Goal: Information Seeking & Learning: Learn about a topic

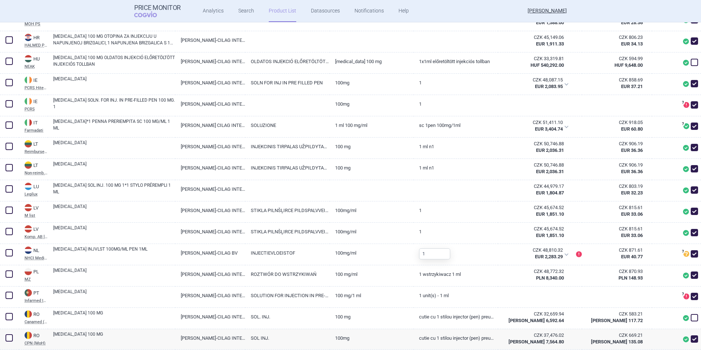
scroll to position [587, 0]
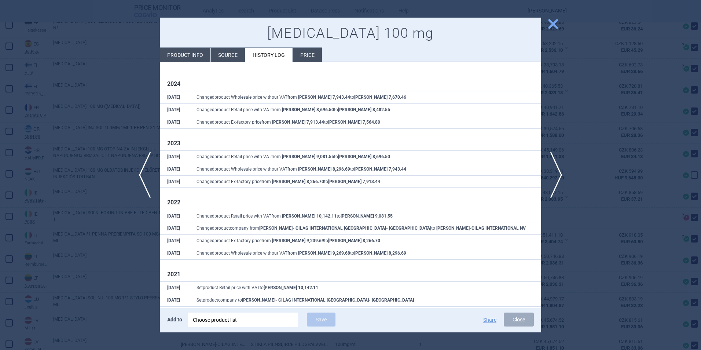
click at [560, 349] on div "previous next close TREMFYA 100 mg Product info Source History log Price 2024 8…" at bounding box center [350, 350] width 701 height 0
click at [555, 25] on span "close" at bounding box center [553, 24] width 13 height 13
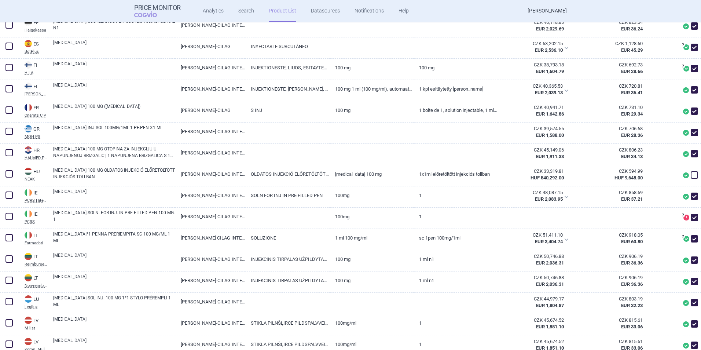
scroll to position [367, 0]
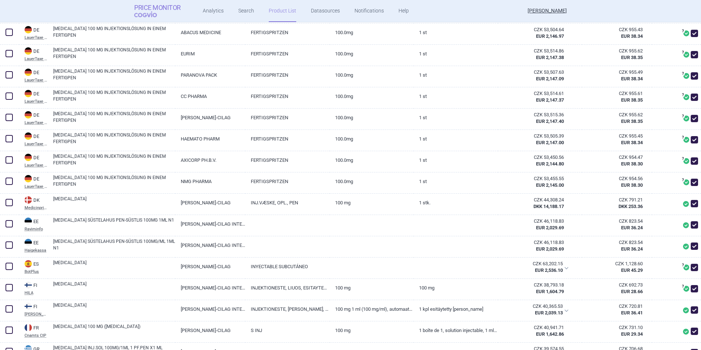
click at [158, 8] on strong "Price Monitor" at bounding box center [157, 7] width 47 height 7
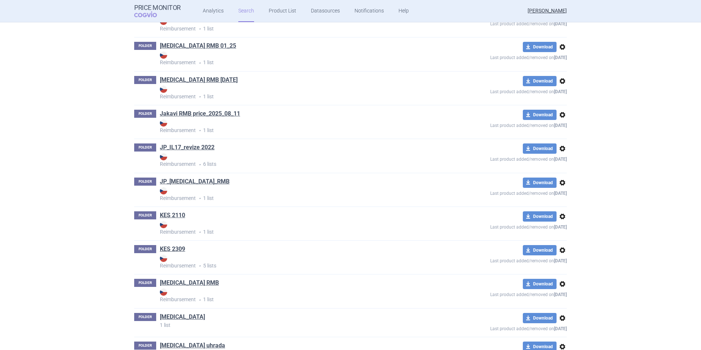
scroll to position [3227, 0]
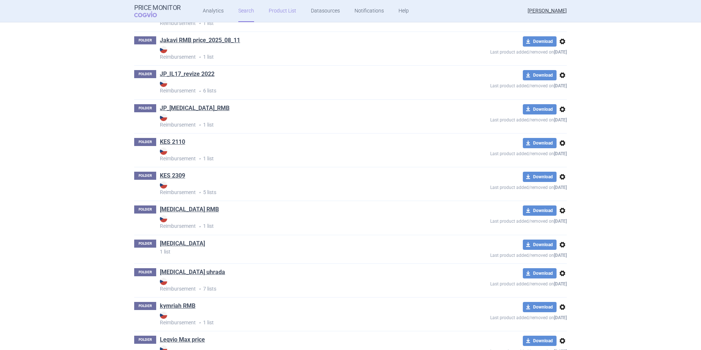
click at [270, 15] on link "Product List" at bounding box center [282, 11] width 27 height 22
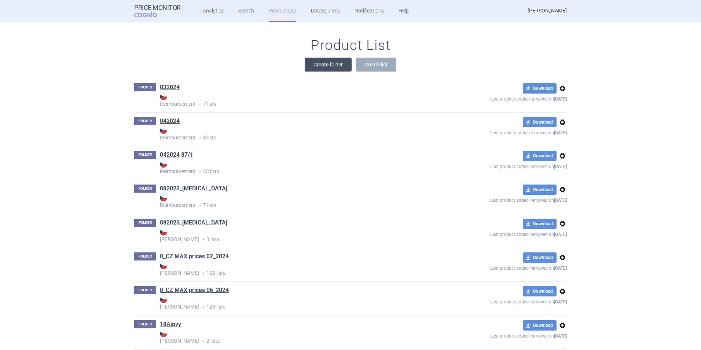
click at [328, 62] on button "Create folder" at bounding box center [328, 65] width 47 height 14
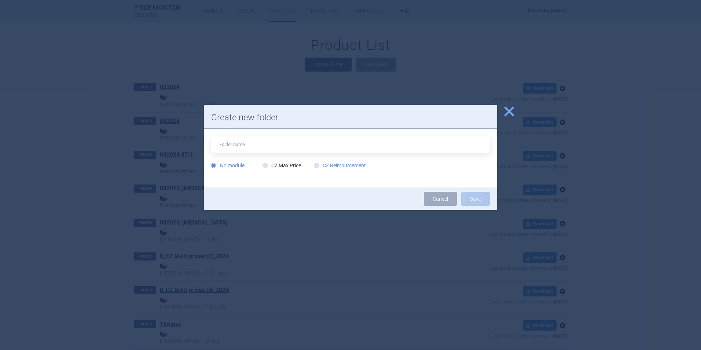
click at [330, 165] on label "CZ Reimbursement" at bounding box center [340, 165] width 52 height 7
click at [322, 165] on input "CZ Reimbursement" at bounding box center [317, 165] width 7 height 7
radio input "true"
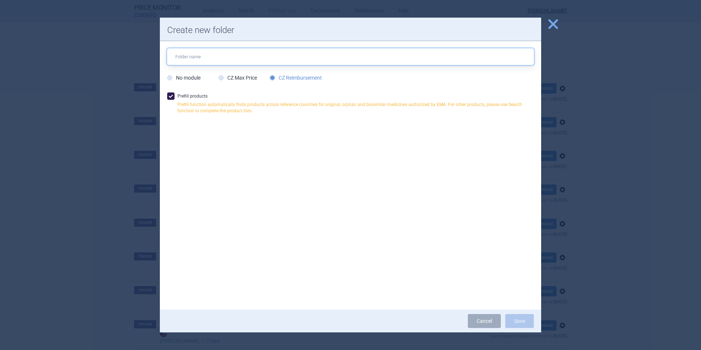
click at [267, 54] on input "text" at bounding box center [350, 56] width 367 height 16
type input "Kesimpta RMB 20.08.2025"
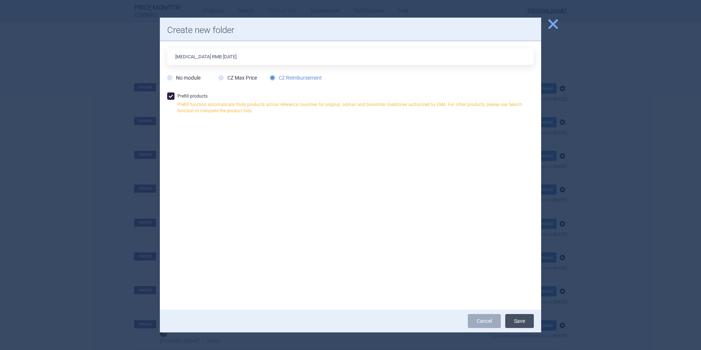
click at [513, 324] on button "Save" at bounding box center [519, 321] width 29 height 14
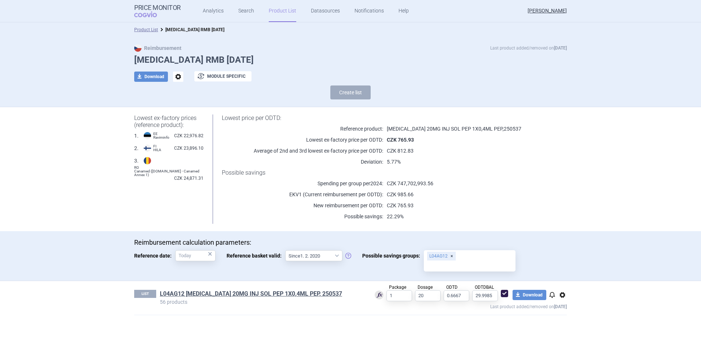
click at [456, 195] on p "CZK 985.66" at bounding box center [465, 194] width 165 height 7
click at [229, 295] on link "L04AG12 KESIMPTA 20MG INJ SOL PEP 1X0,4ML PEP, 250537" at bounding box center [251, 294] width 182 height 8
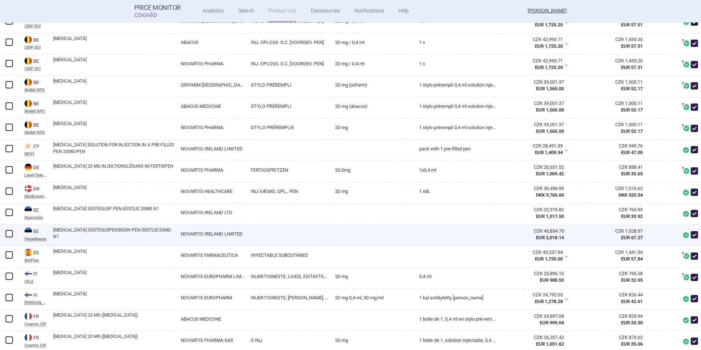
scroll to position [367, 0]
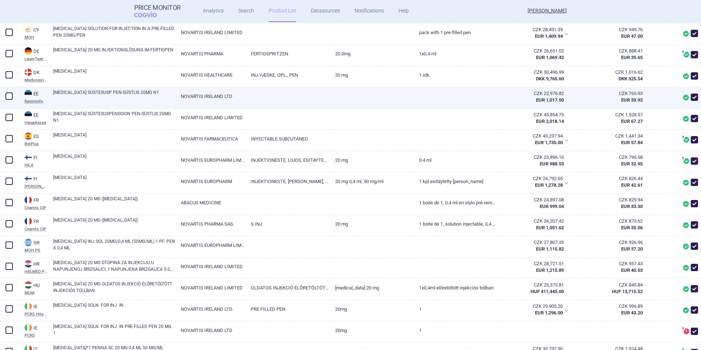
click at [490, 101] on div at bounding box center [456, 97] width 84 height 21
click at [691, 99] on span at bounding box center [694, 96] width 7 height 7
checkbox input "false"
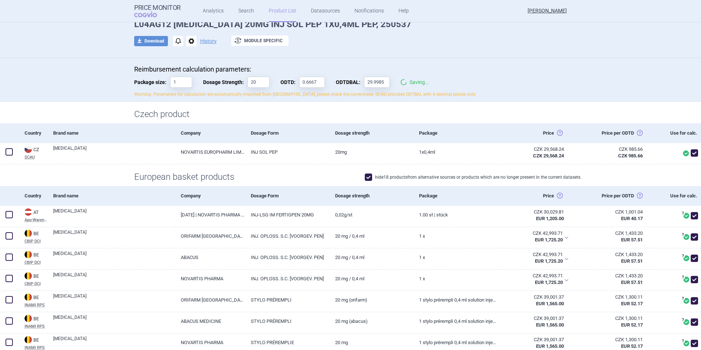
scroll to position [0, 0]
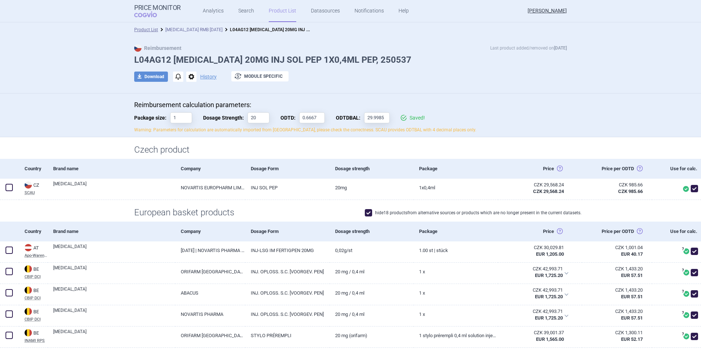
click at [194, 28] on link "Kesimpta RMB 20.08.2025" at bounding box center [193, 29] width 57 height 5
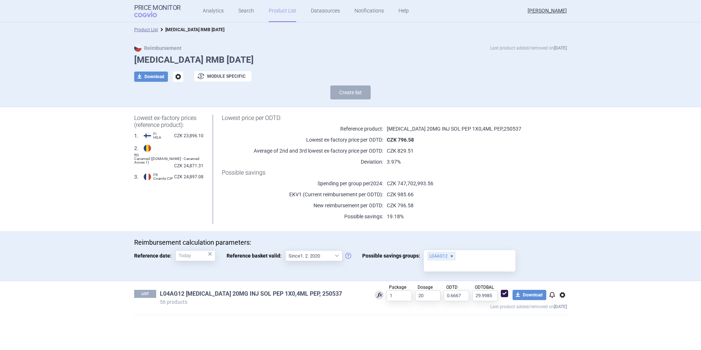
click at [265, 295] on link "L04AG12 KESIMPTA 20MG INJ SOL PEP 1X0,4ML PEP, 250537" at bounding box center [251, 294] width 182 height 8
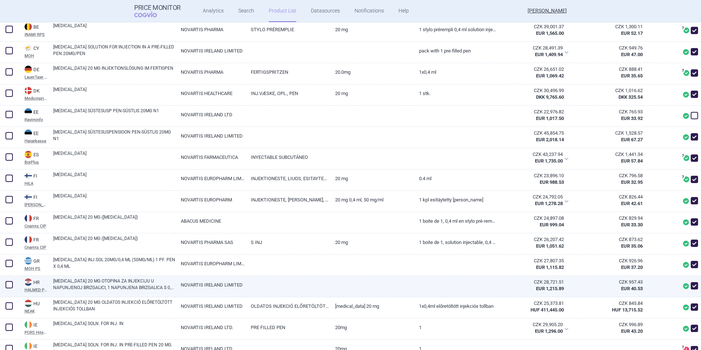
scroll to position [403, 0]
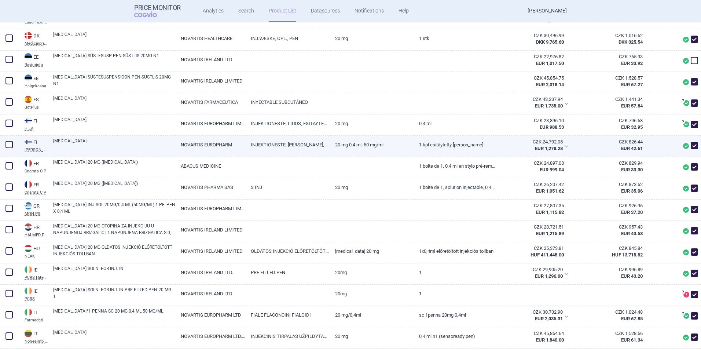
click at [58, 142] on link "KESIMPTA" at bounding box center [114, 143] width 122 height 13
select select "EUR"
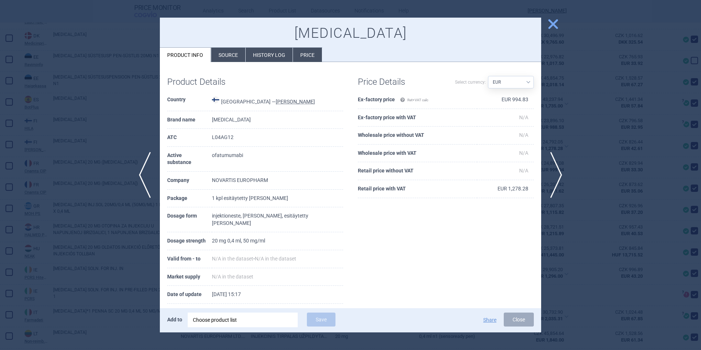
click at [305, 60] on li "Price" at bounding box center [307, 55] width 29 height 14
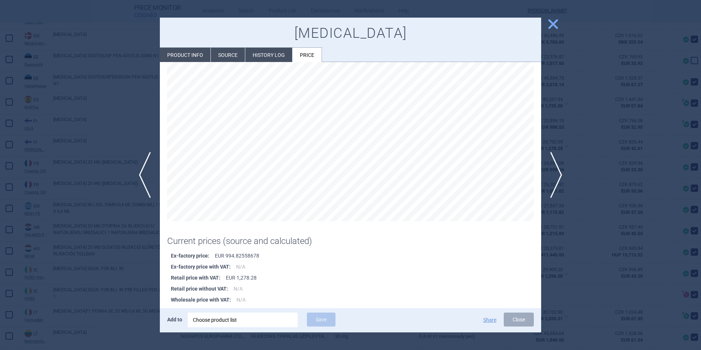
scroll to position [39, 0]
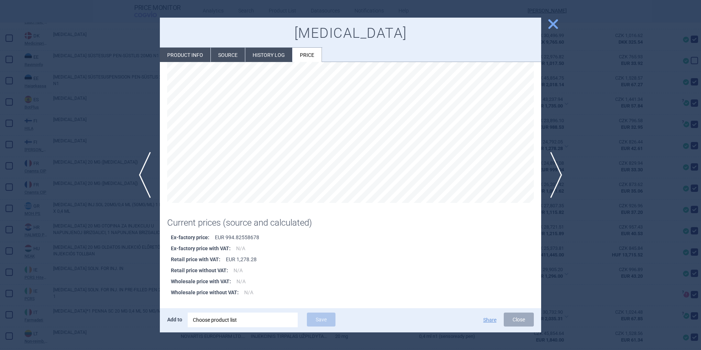
click at [270, 322] on div "Choose product list" at bounding box center [243, 319] width 100 height 15
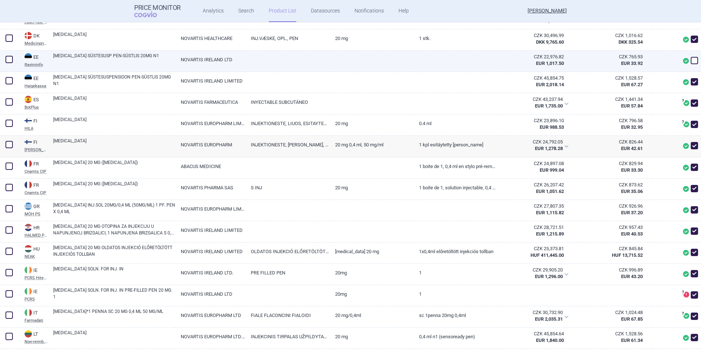
click at [234, 54] on link "NOVARTIS IRELAND LTD" at bounding box center [210, 60] width 70 height 18
select select "EUR"
click at [135, 147] on link "KESIMPTA" at bounding box center [114, 143] width 122 height 13
select select "EUR"
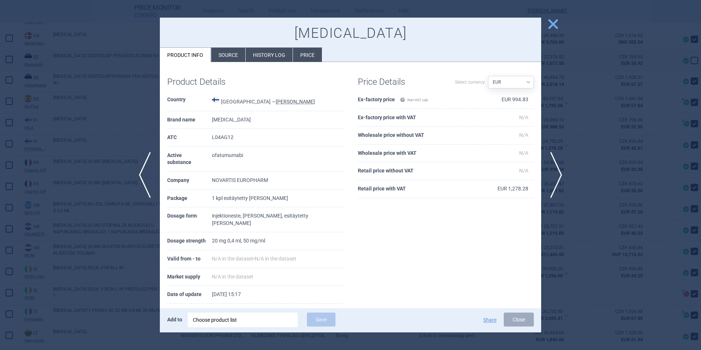
click at [247, 61] on li "History log" at bounding box center [269, 55] width 47 height 14
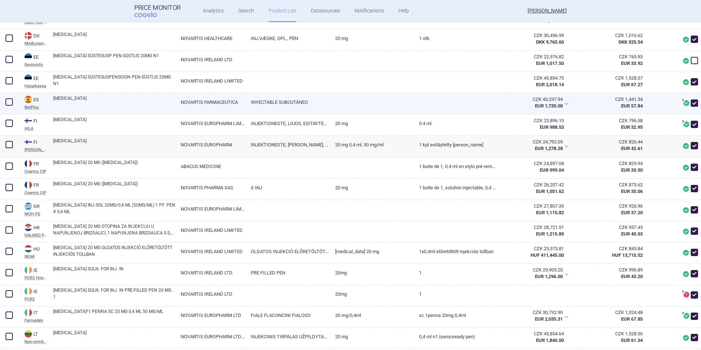
scroll to position [330, 0]
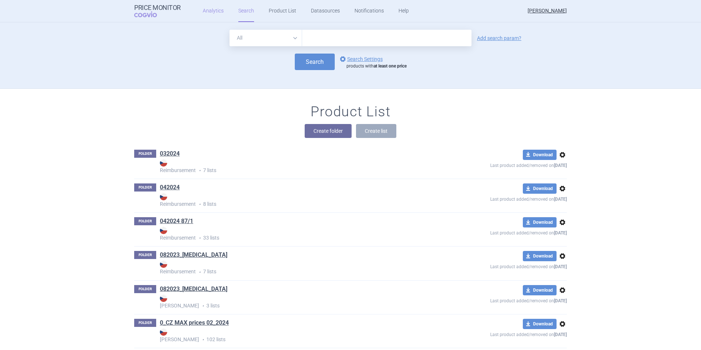
drag, startPoint x: 0, startPoint y: 0, endPoint x: 216, endPoint y: 11, distance: 215.9
click at [216, 11] on link "Analytics" at bounding box center [213, 11] width 21 height 22
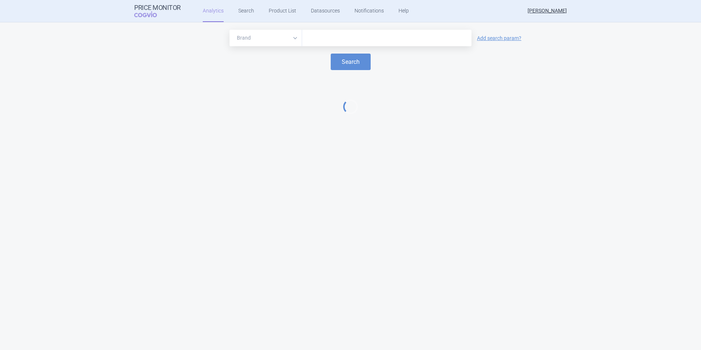
click at [343, 39] on input "text" at bounding box center [387, 38] width 162 height 10
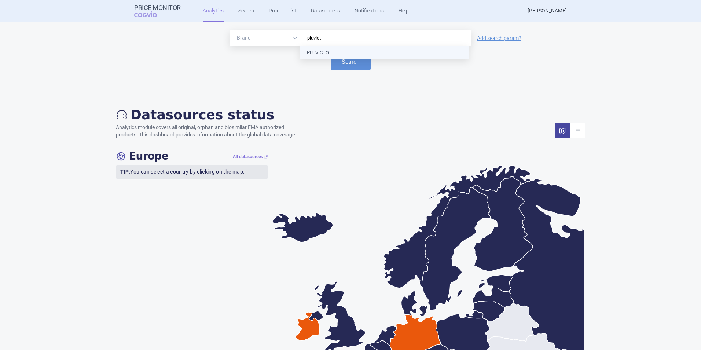
type input "pluvicto"
click at [345, 59] on button "Search" at bounding box center [351, 62] width 40 height 16
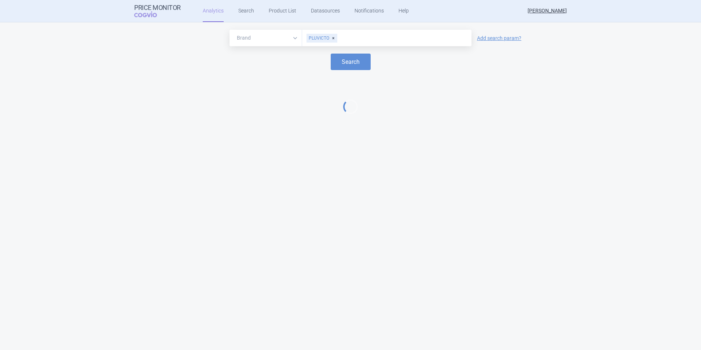
select select "EUR"
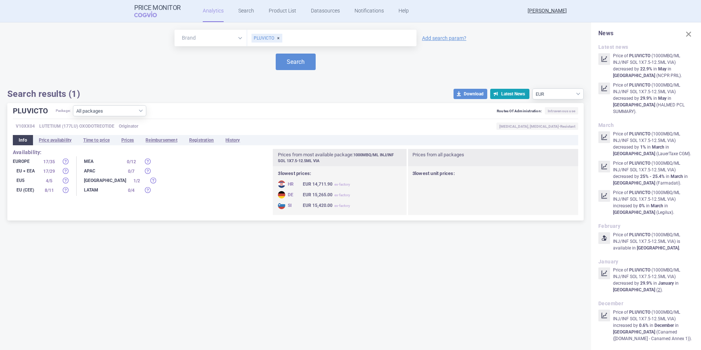
click at [193, 35] on select "Brand ATC/Active substance Therapeutic area" at bounding box center [211, 38] width 73 height 16
click at [123, 114] on select "All packages 1000MBQ/ML INJ/INF SOL 1X7.5-12.5ML VIA ( 13 ) Other ( 2 )" at bounding box center [109, 110] width 73 height 11
click at [44, 94] on h1 "Search results (1)" at bounding box center [43, 93] width 73 height 11
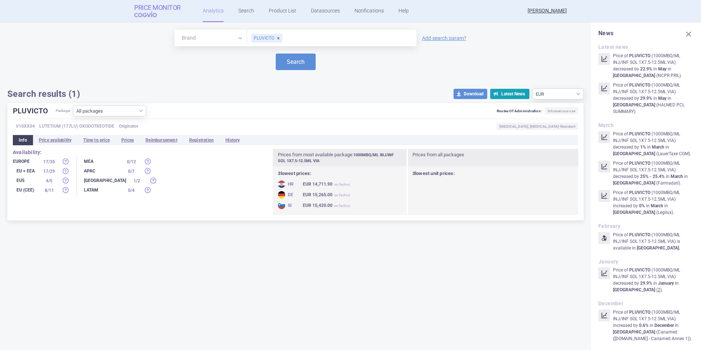
click at [158, 12] on span "COGVIO" at bounding box center [150, 14] width 33 height 6
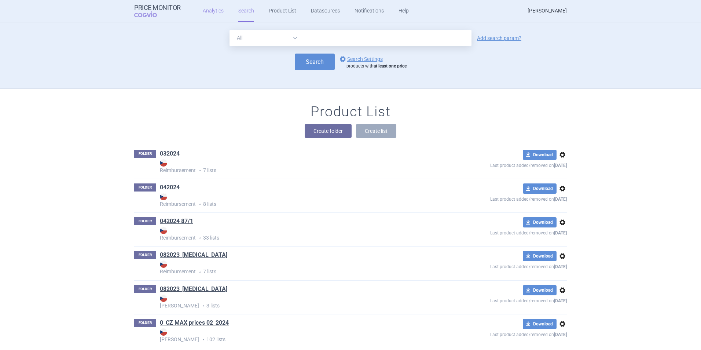
click at [203, 9] on link "Analytics" at bounding box center [213, 11] width 21 height 22
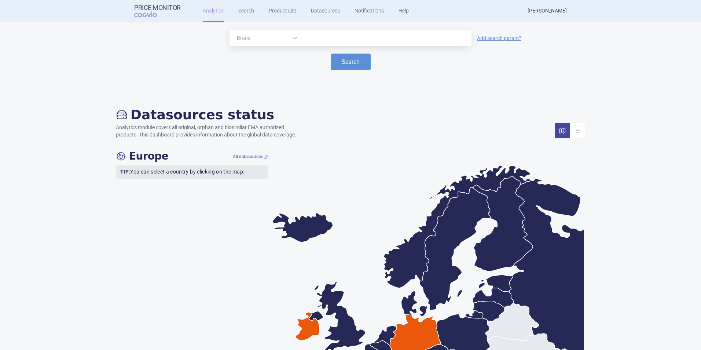
click at [257, 160] on div "All datasources" at bounding box center [250, 156] width 35 height 9
click at [251, 158] on link "All datasources" at bounding box center [250, 157] width 35 height 6
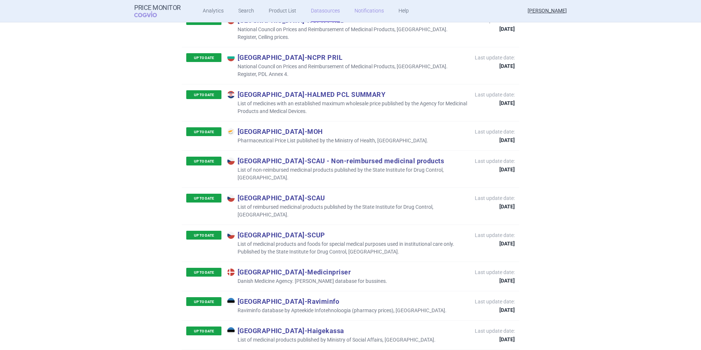
scroll to position [220, 0]
